Goal: Task Accomplishment & Management: Manage account settings

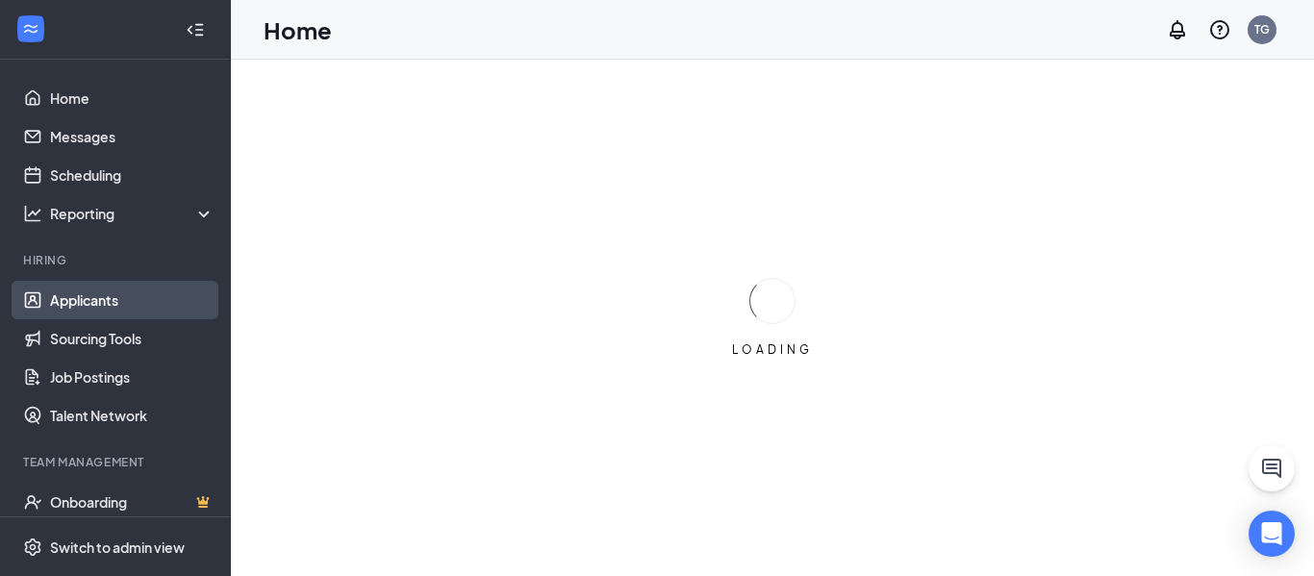
click at [66, 294] on link "Applicants" at bounding box center [132, 300] width 164 height 38
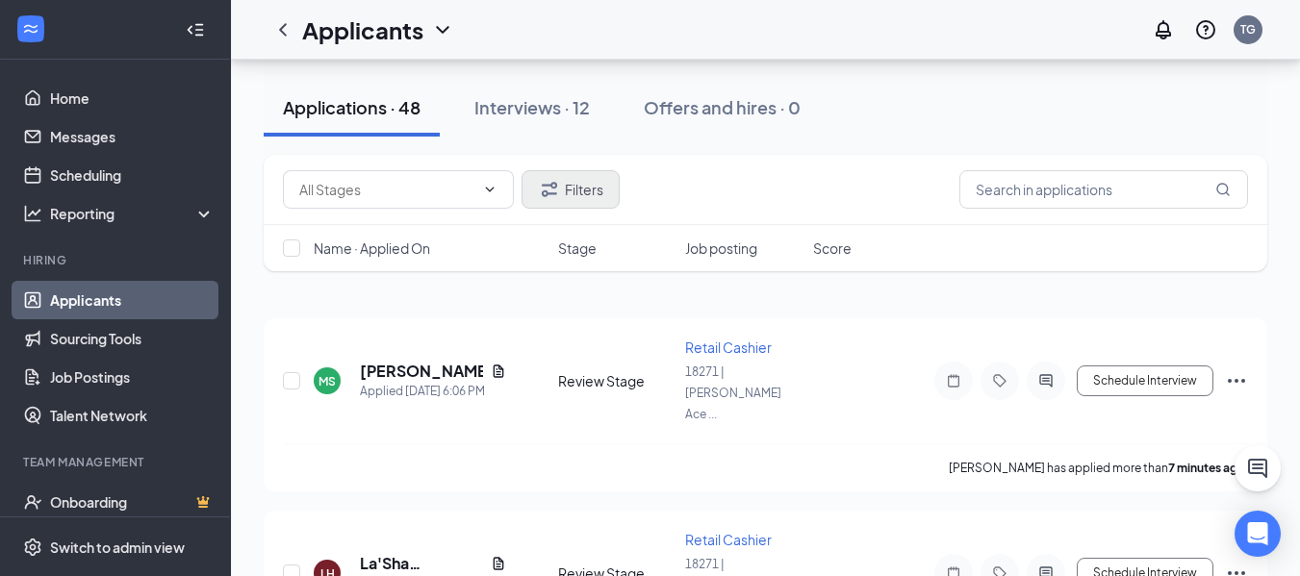
scroll to position [96, 0]
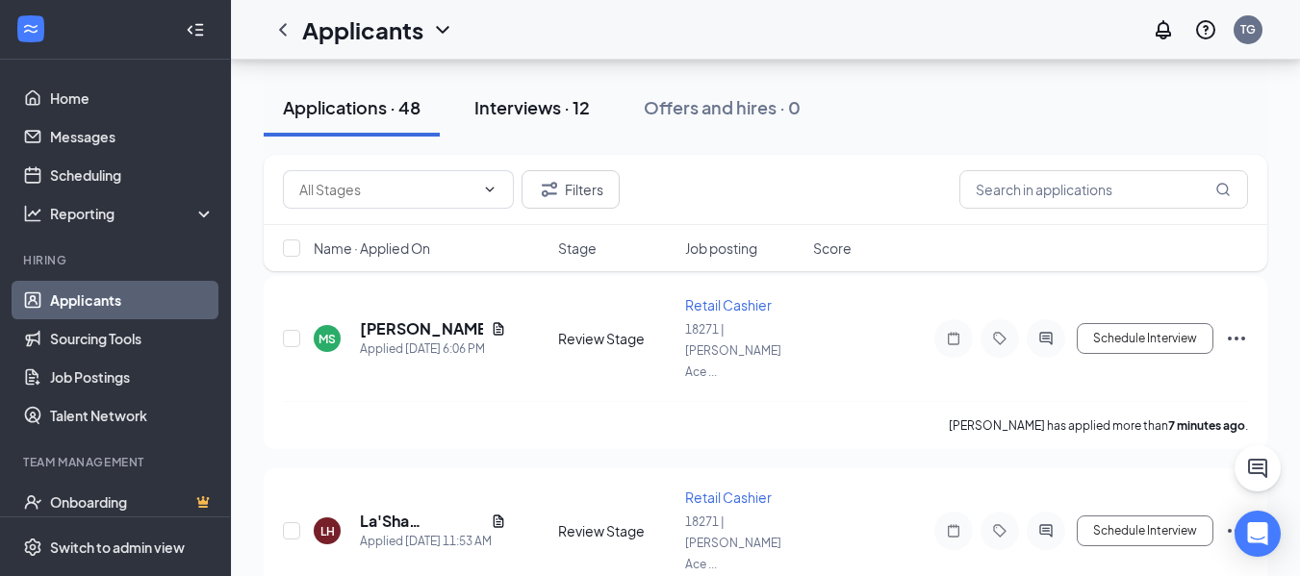
click at [544, 107] on div "Interviews · 12" at bounding box center [531, 107] width 115 height 24
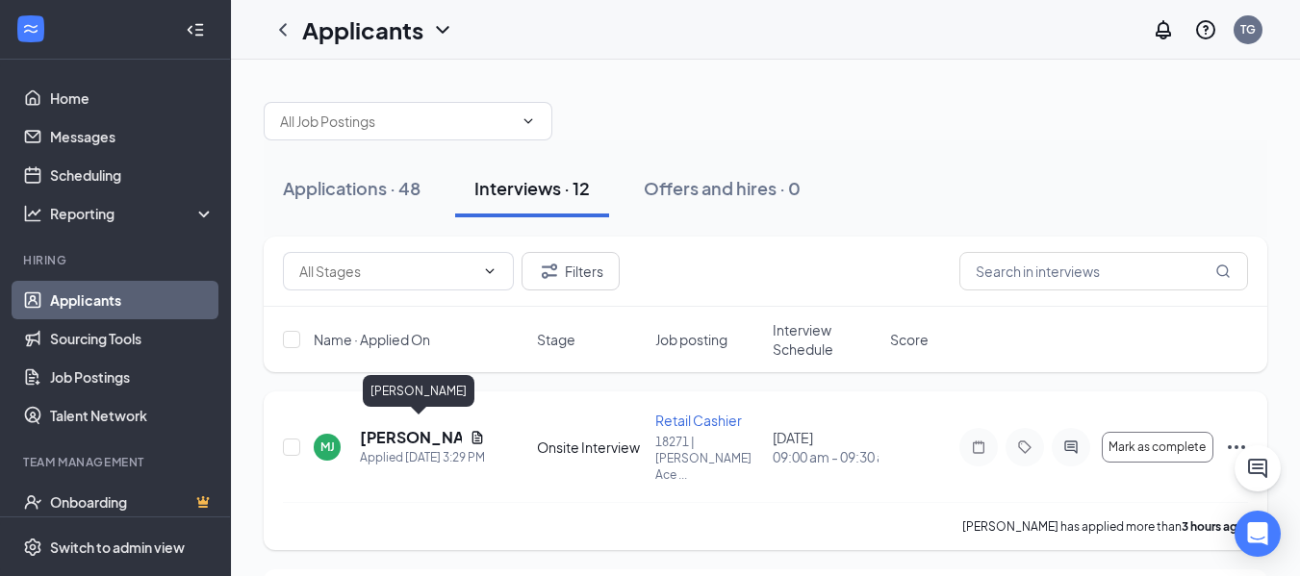
click at [368, 427] on h5 "[PERSON_NAME]" at bounding box center [411, 437] width 102 height 21
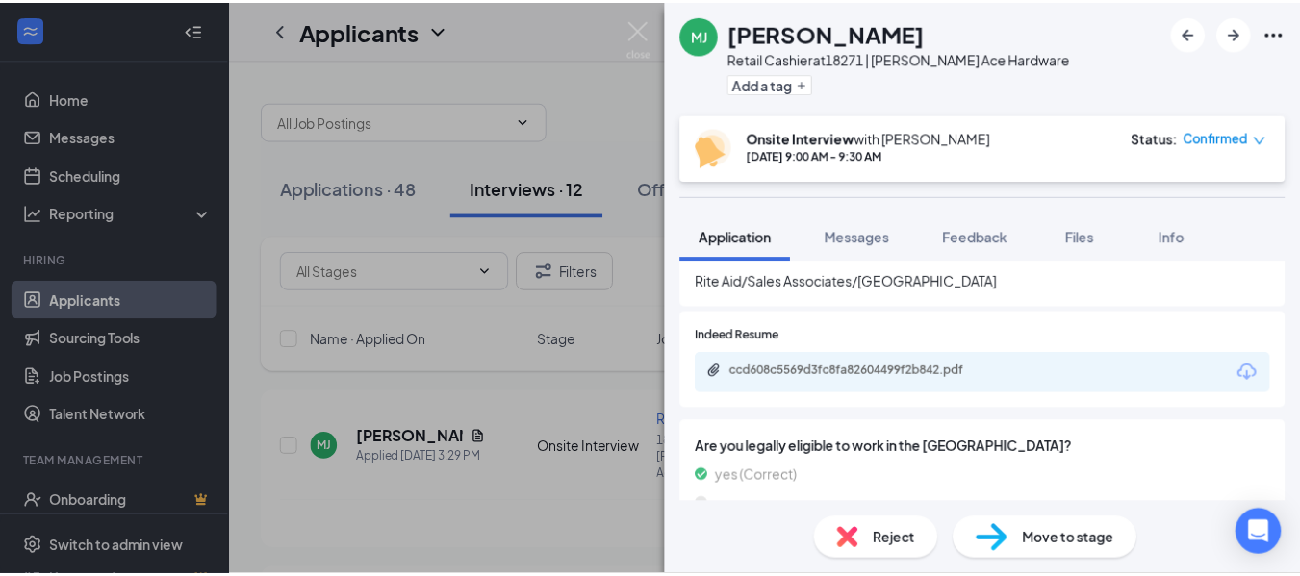
scroll to position [1058, 0]
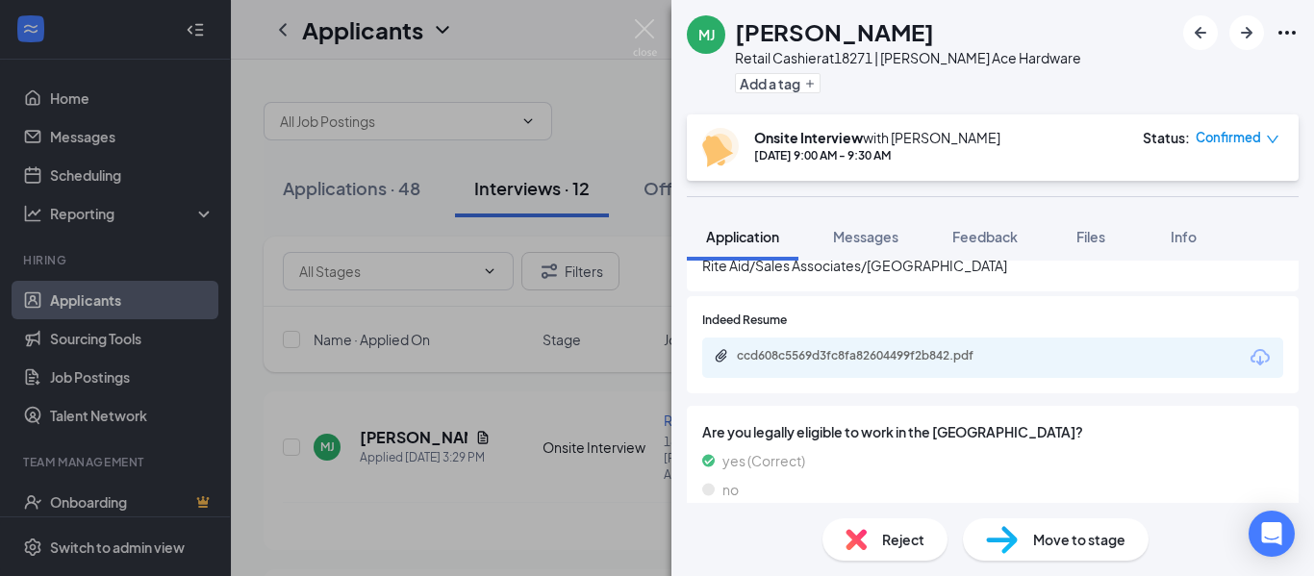
click at [971, 347] on div "ccd608c5569d3fc8fa82604499f2b842.pdf" at bounding box center [992, 358] width 581 height 40
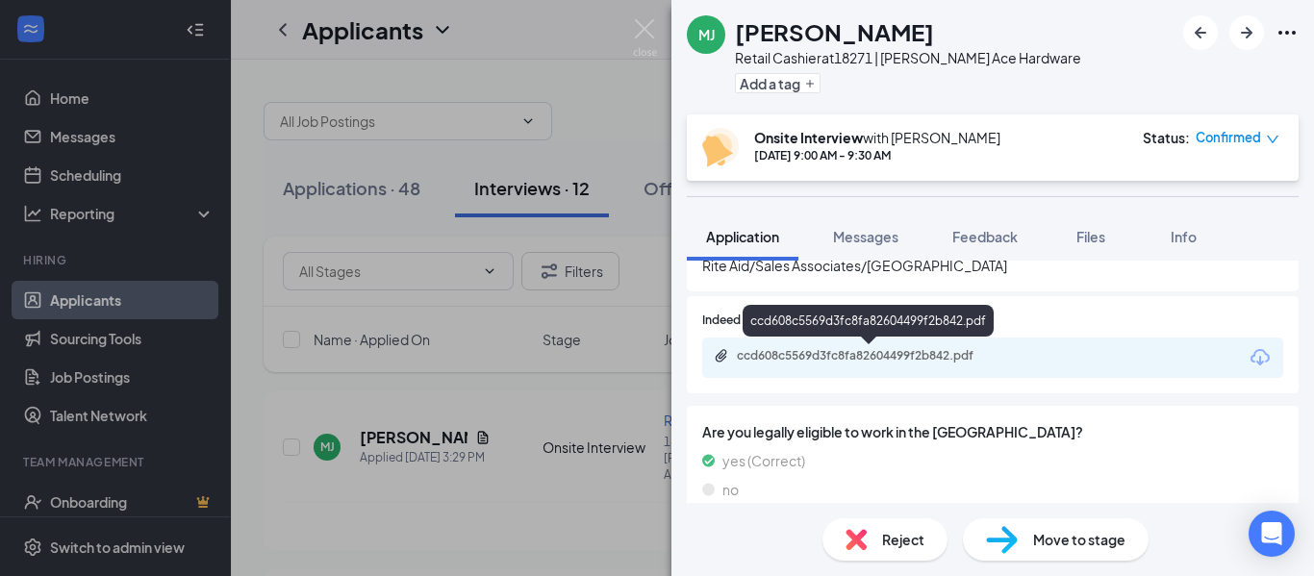
click at [966, 348] on div "ccd608c5569d3fc8fa82604499f2b842.pdf" at bounding box center [871, 355] width 269 height 15
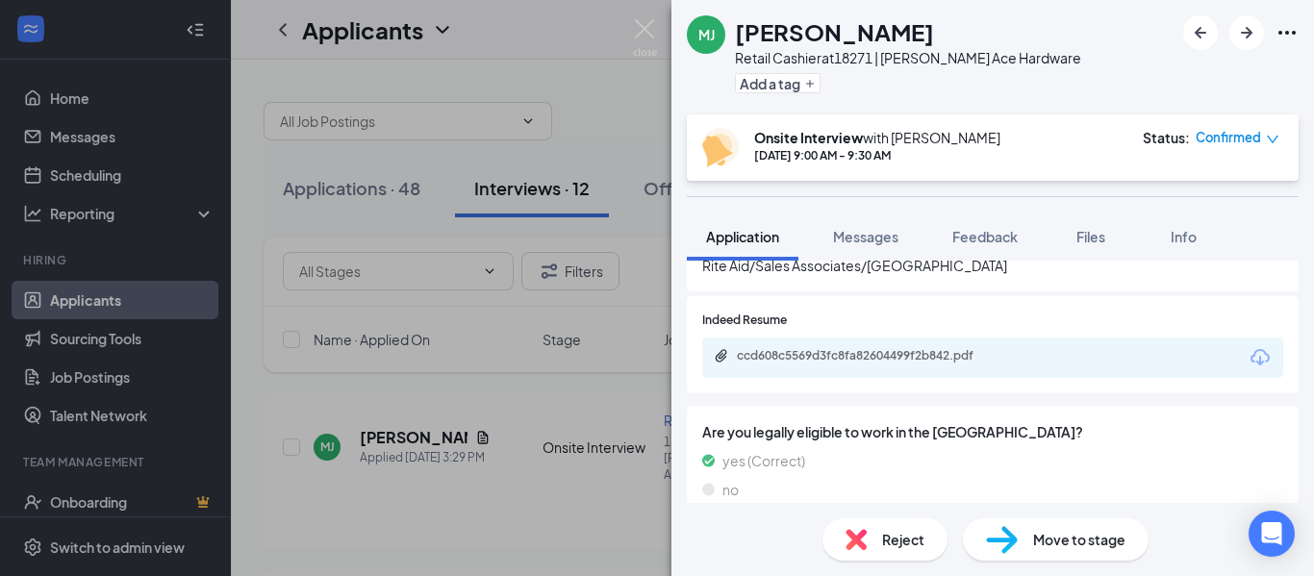
click at [539, 216] on div "[PERSON_NAME] [PERSON_NAME] Retail Cashier at 18271 | [PERSON_NAME] Hardware Ad…" at bounding box center [657, 288] width 1314 height 576
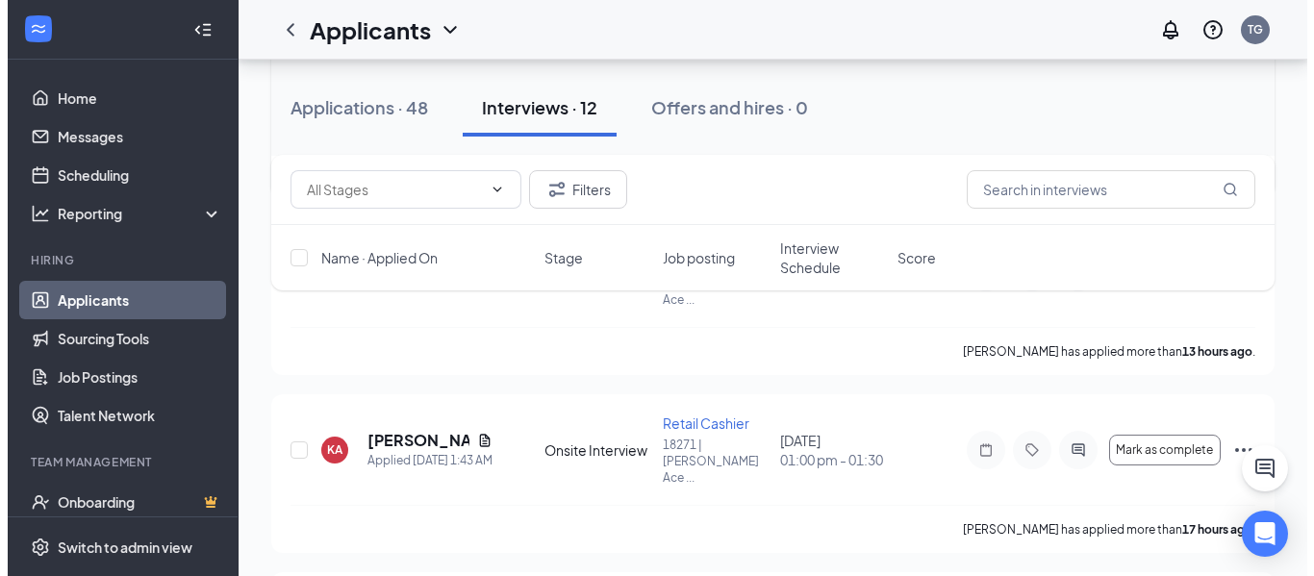
scroll to position [577, 0]
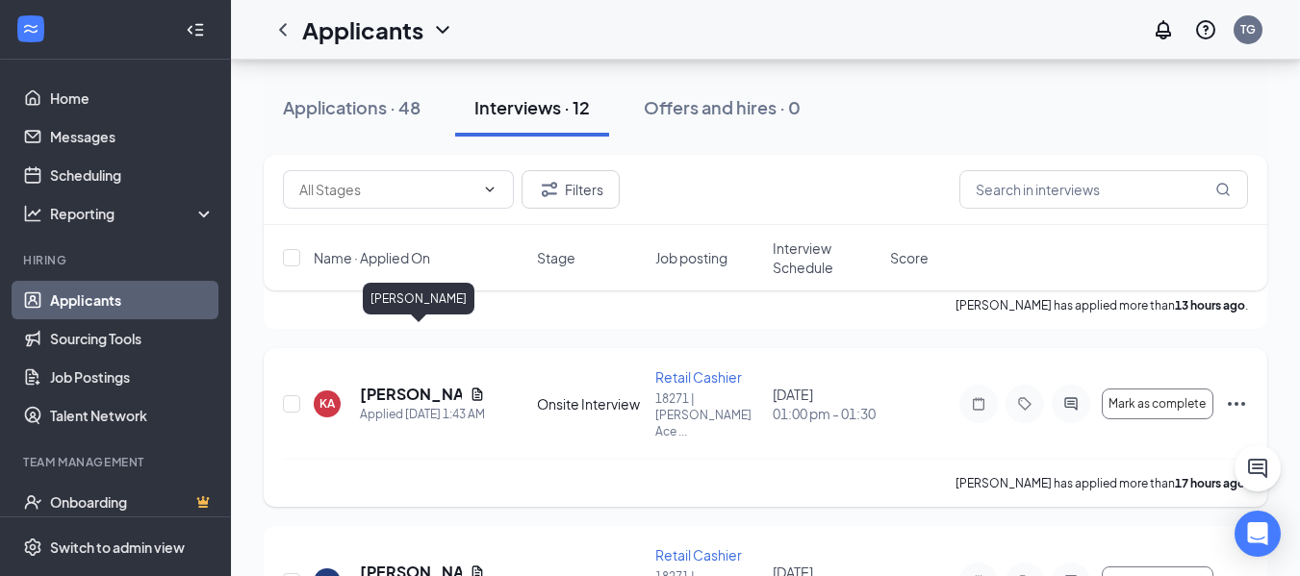
click at [387, 384] on h5 "[PERSON_NAME]" at bounding box center [411, 394] width 102 height 21
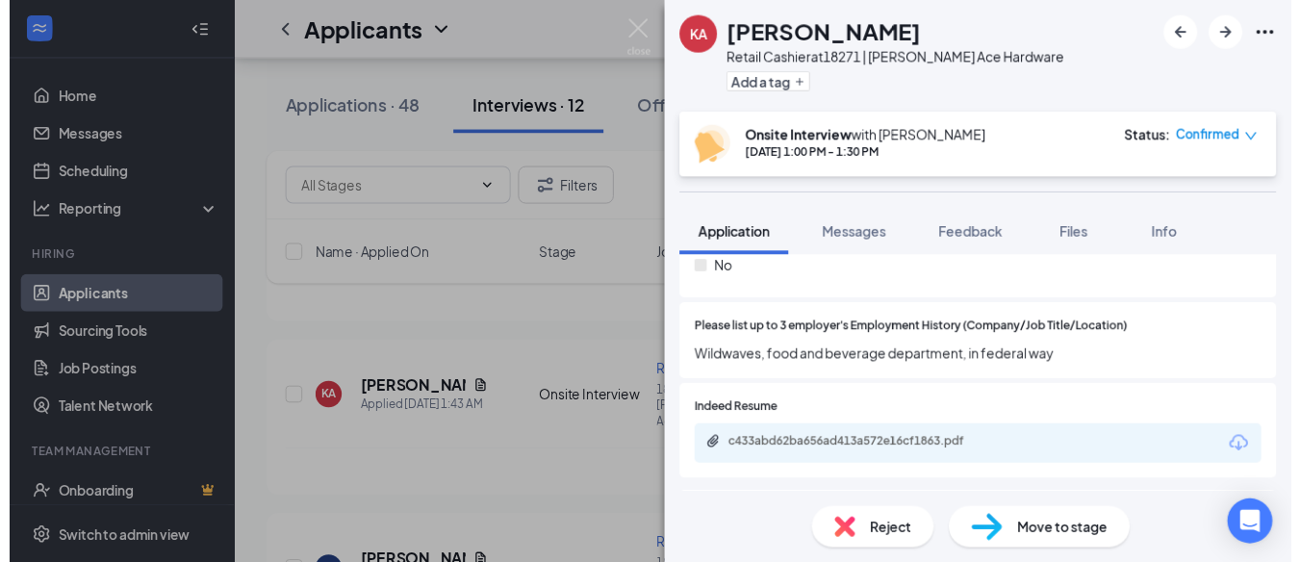
scroll to position [1058, 0]
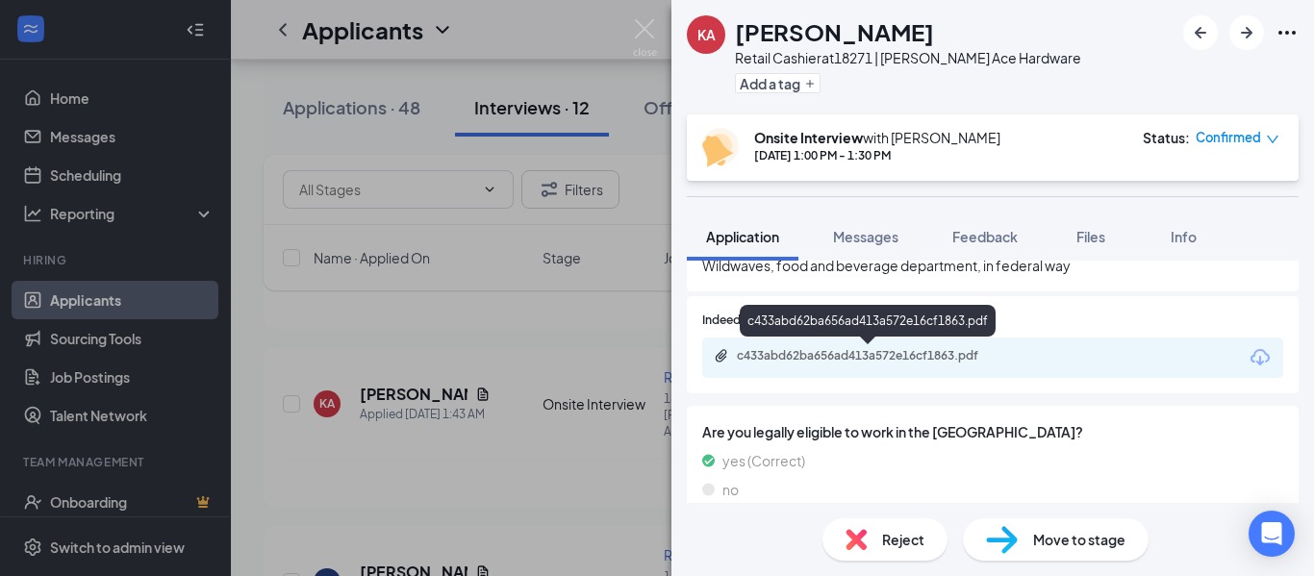
click at [911, 350] on div "c433abd62ba656ad413a572e16cf1863.pdf" at bounding box center [871, 355] width 269 height 15
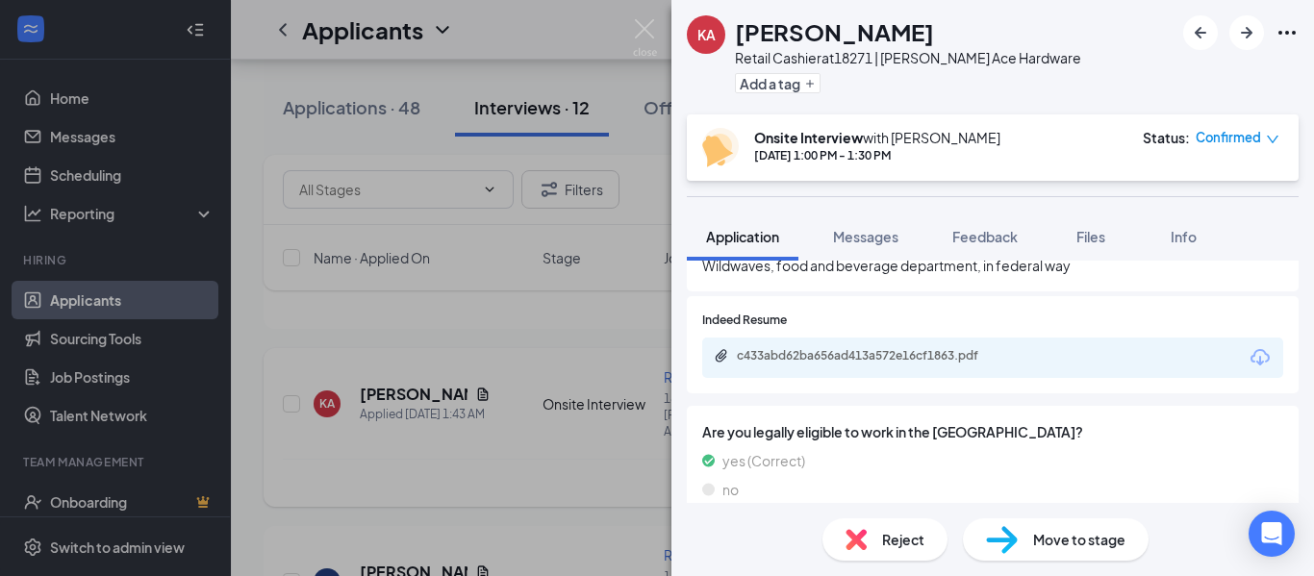
click at [506, 367] on div "KA [PERSON_NAME] Retail Cashier at 18271 | [PERSON_NAME] Hardware Add a tag Ons…" at bounding box center [657, 288] width 1314 height 576
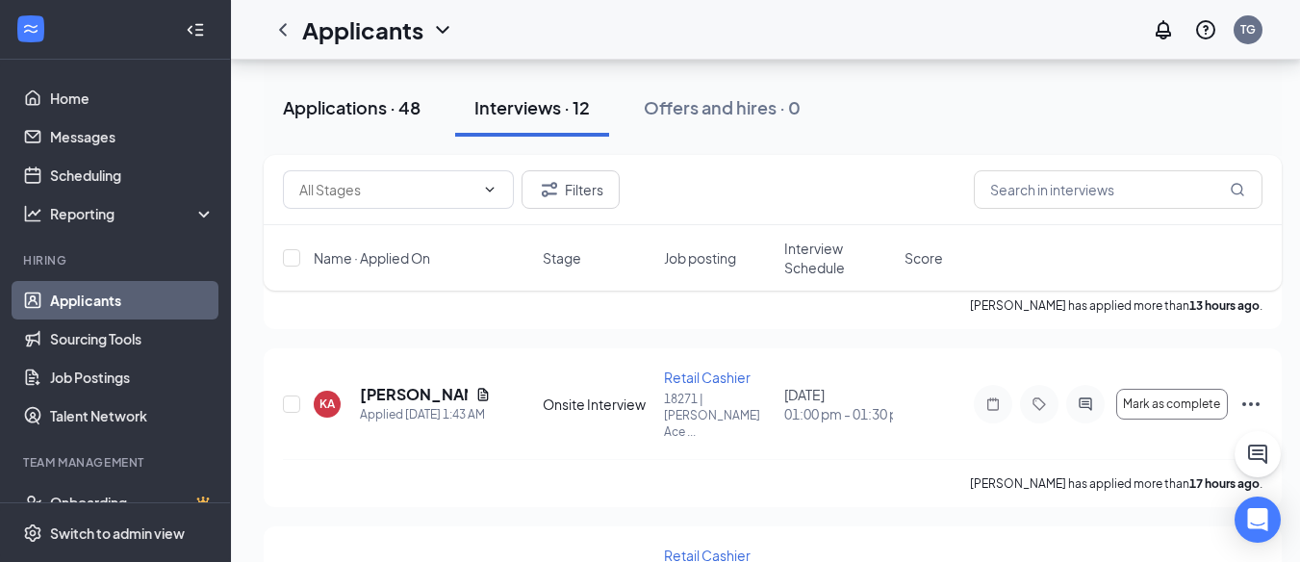
click at [365, 95] on div "Applications · 48" at bounding box center [352, 107] width 138 height 24
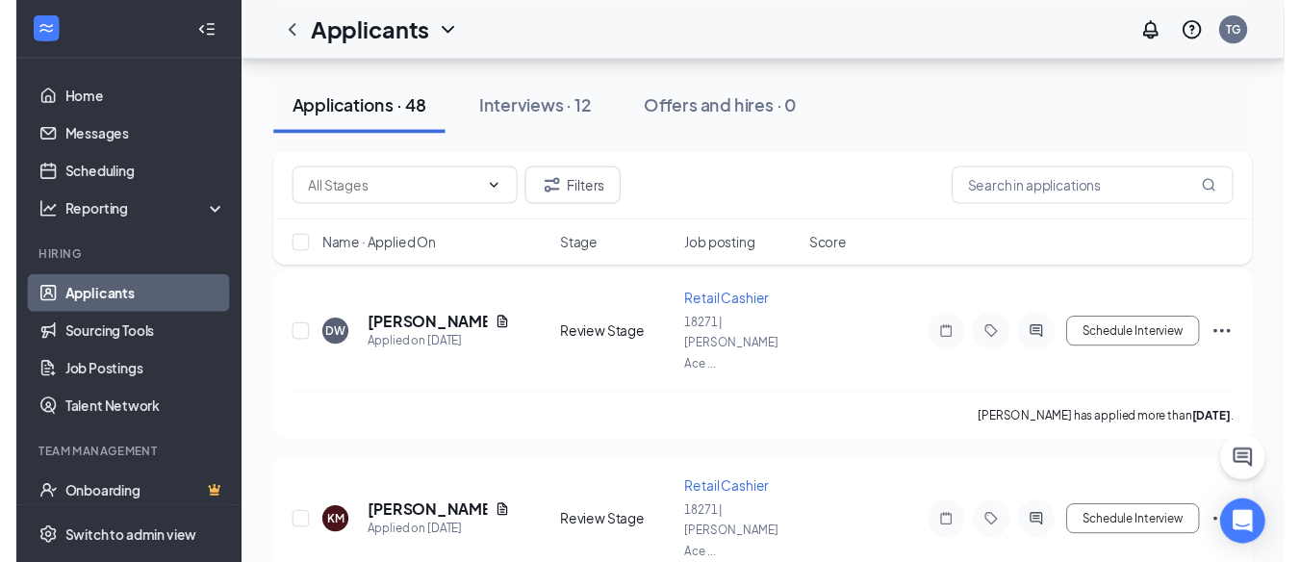
scroll to position [1539, 0]
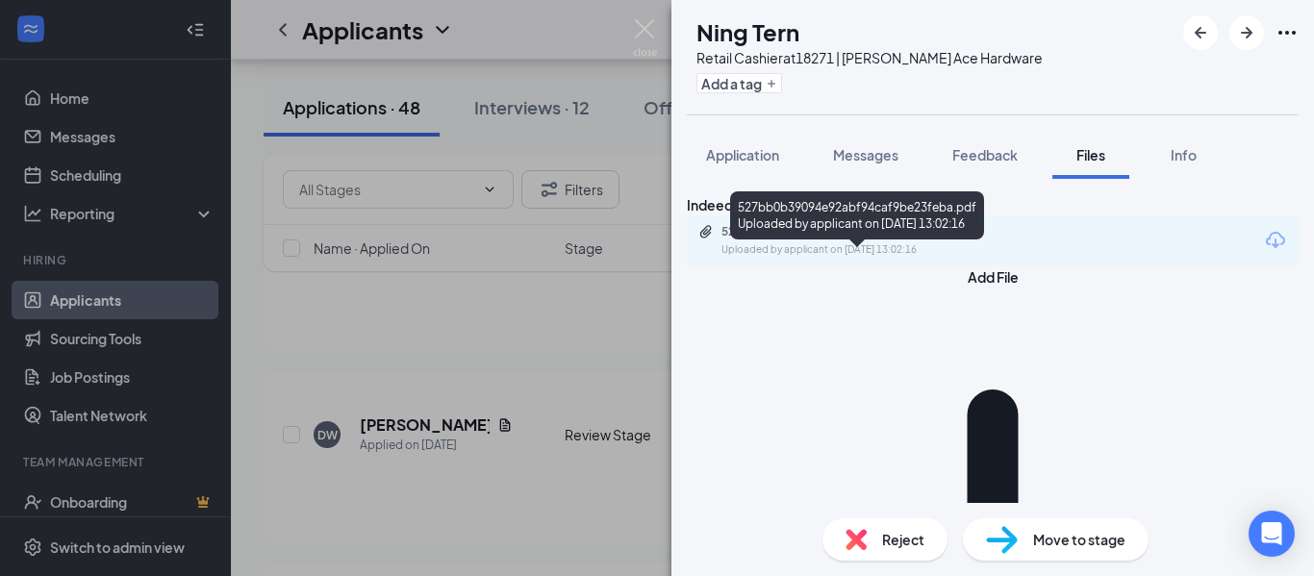
click at [991, 240] on div "527bb0b39094e92abf94caf9be23feba.pdf" at bounding box center [855, 231] width 269 height 15
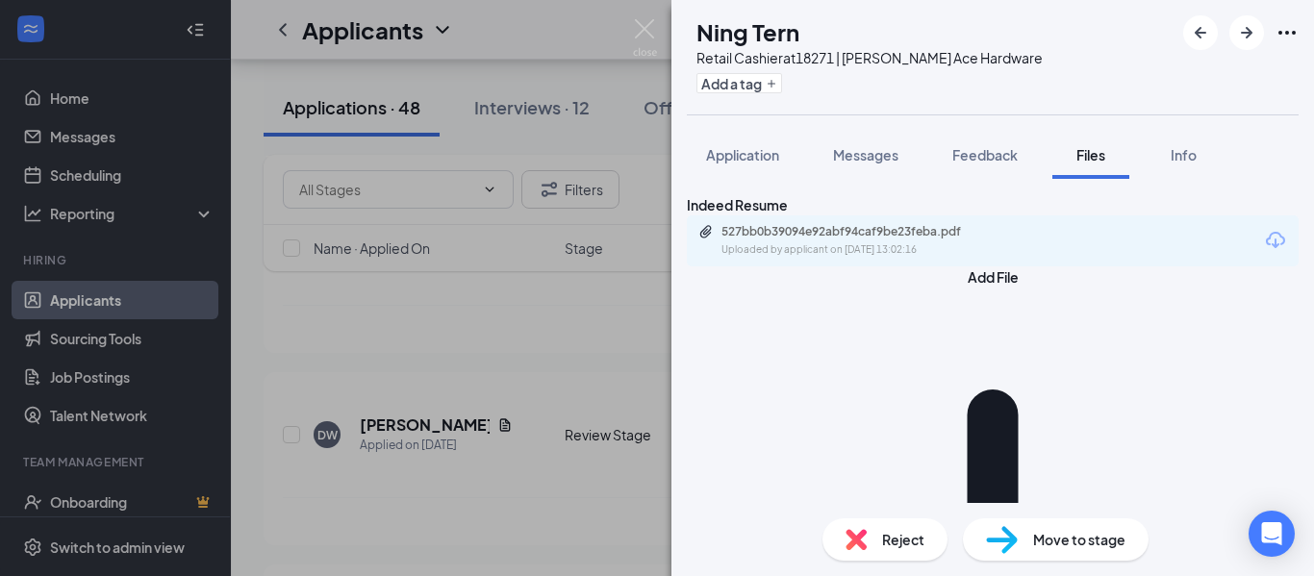
click at [278, 276] on div "NT Ning Tern Retail Cashier at 18271 | [PERSON_NAME] Ace Hardware Add a tag App…" at bounding box center [657, 288] width 1314 height 576
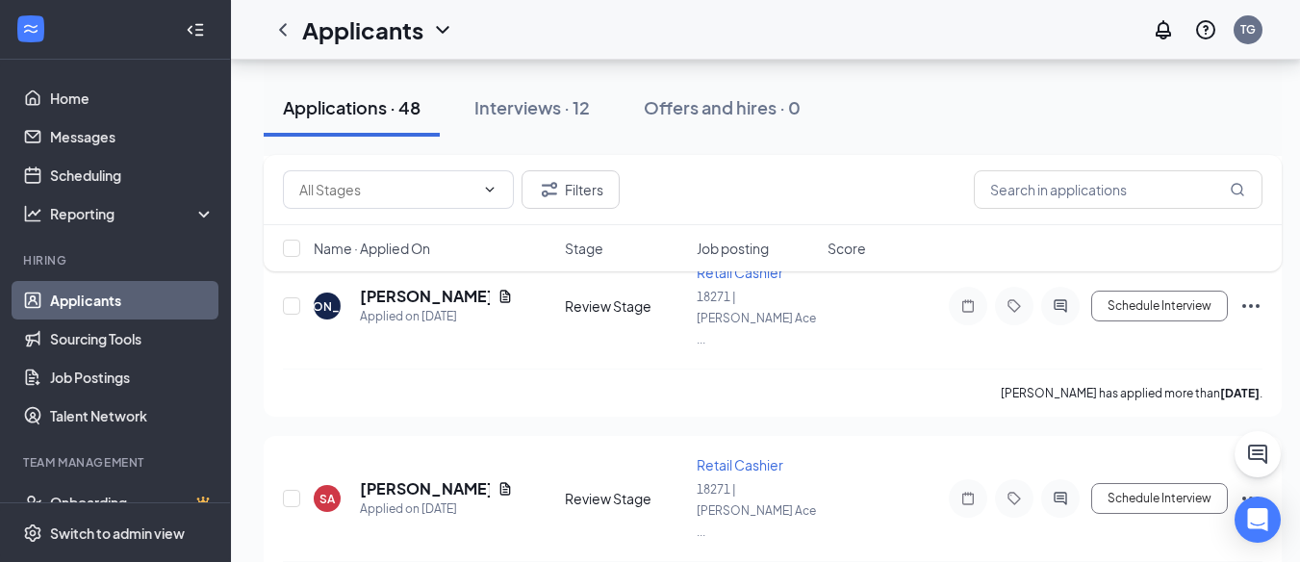
scroll to position [2309, 0]
